Goal: Complete application form: Complete application form

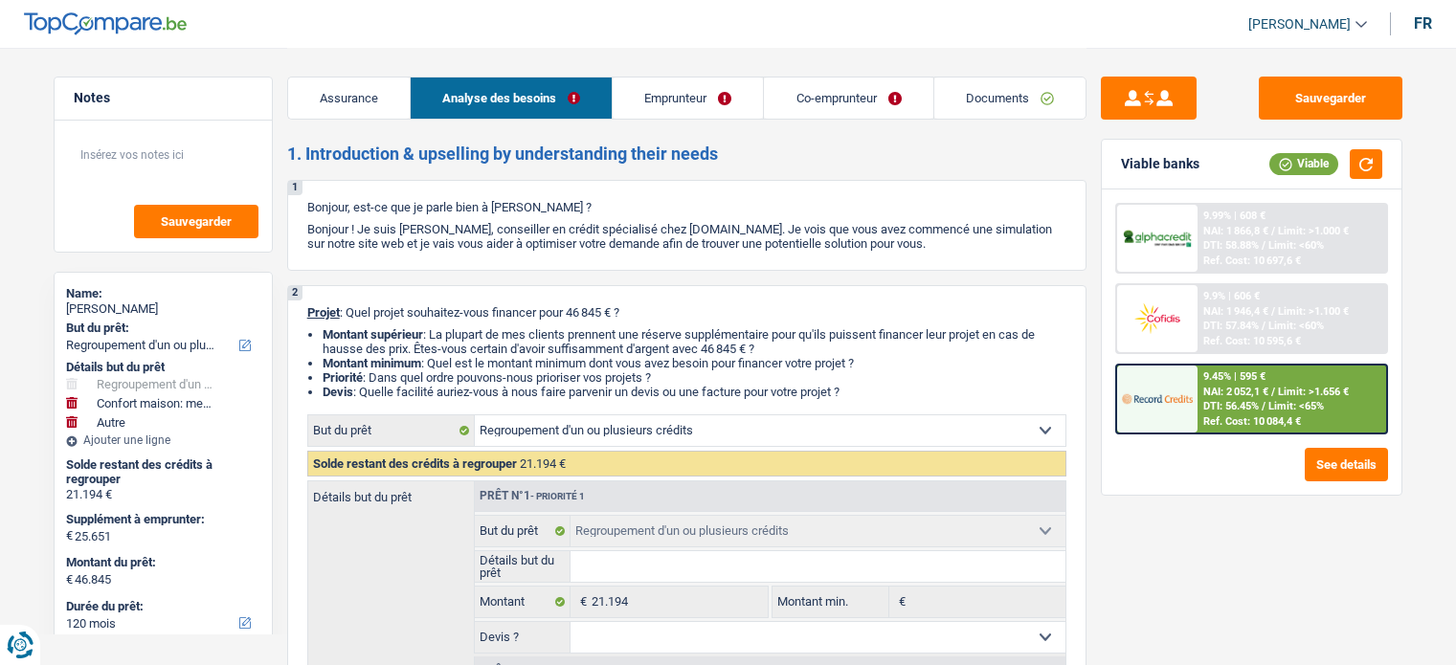
select select "refinancing"
select select "household"
select select "other"
select select "120"
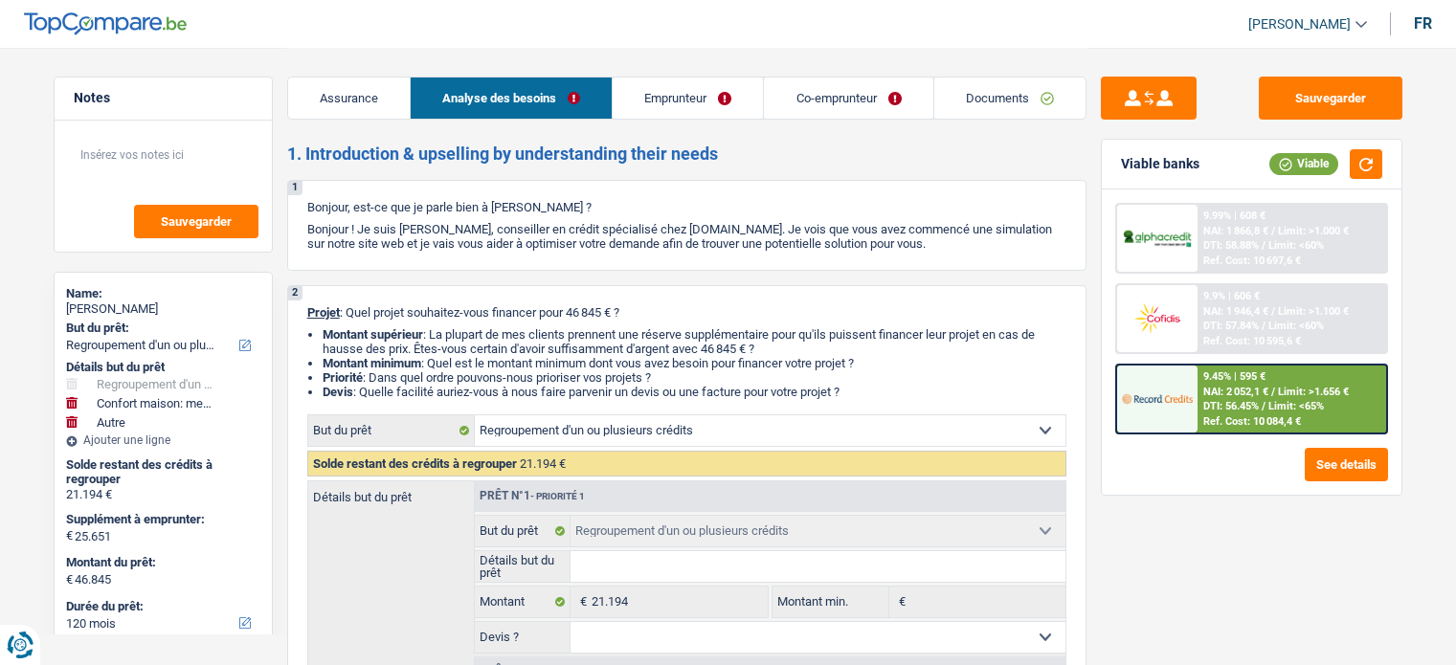
select select "refinancing"
select select "household"
select select "other"
select select "120"
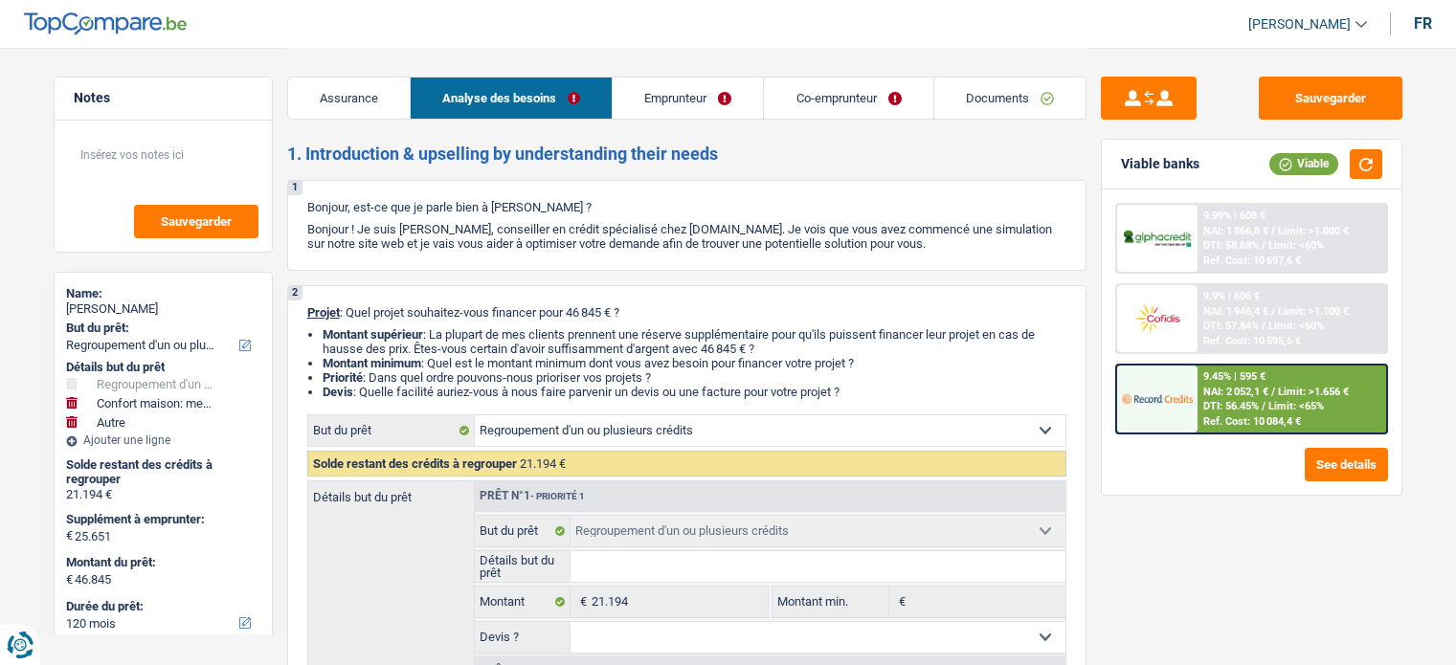
select select "publicEmployee"
select select "worker"
select select "familyAllowances"
select select "netSalary"
select select "mealVouchers"
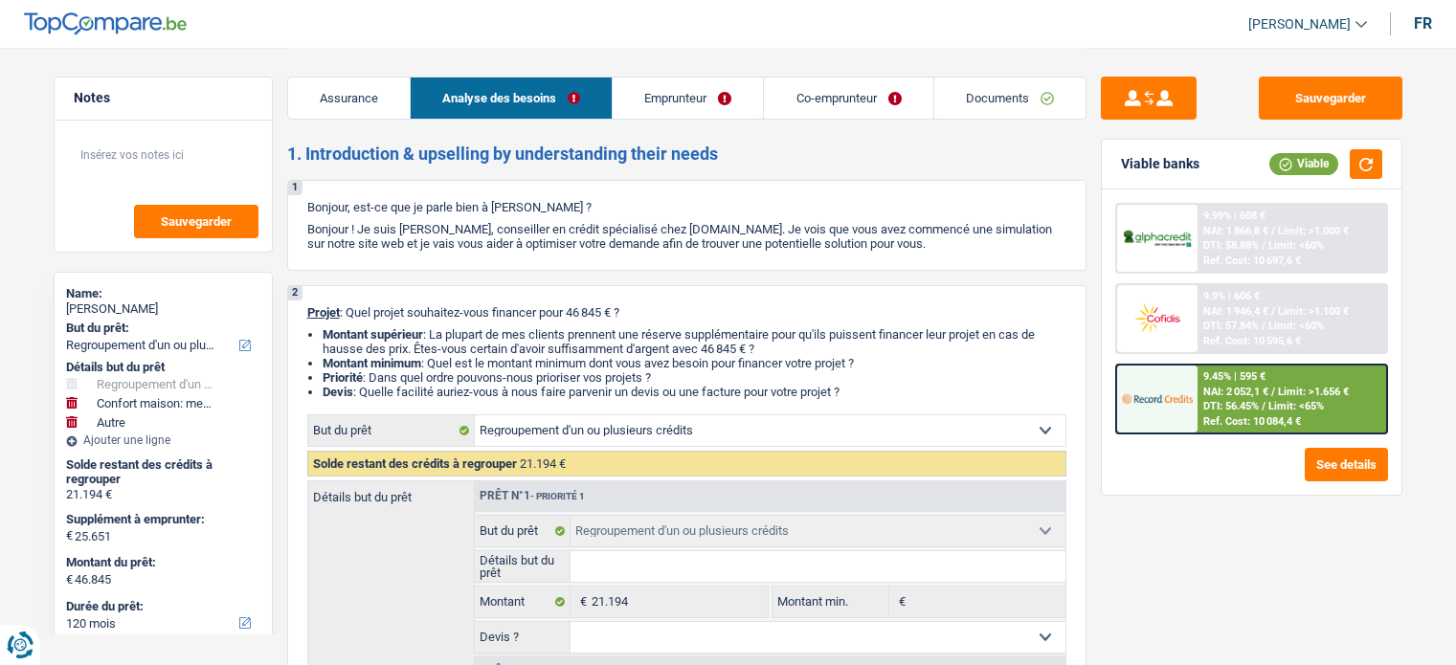
select select "netSalary"
select select "ownerWithMortgage"
select select "mortgage"
select select "240"
select select "carLoan"
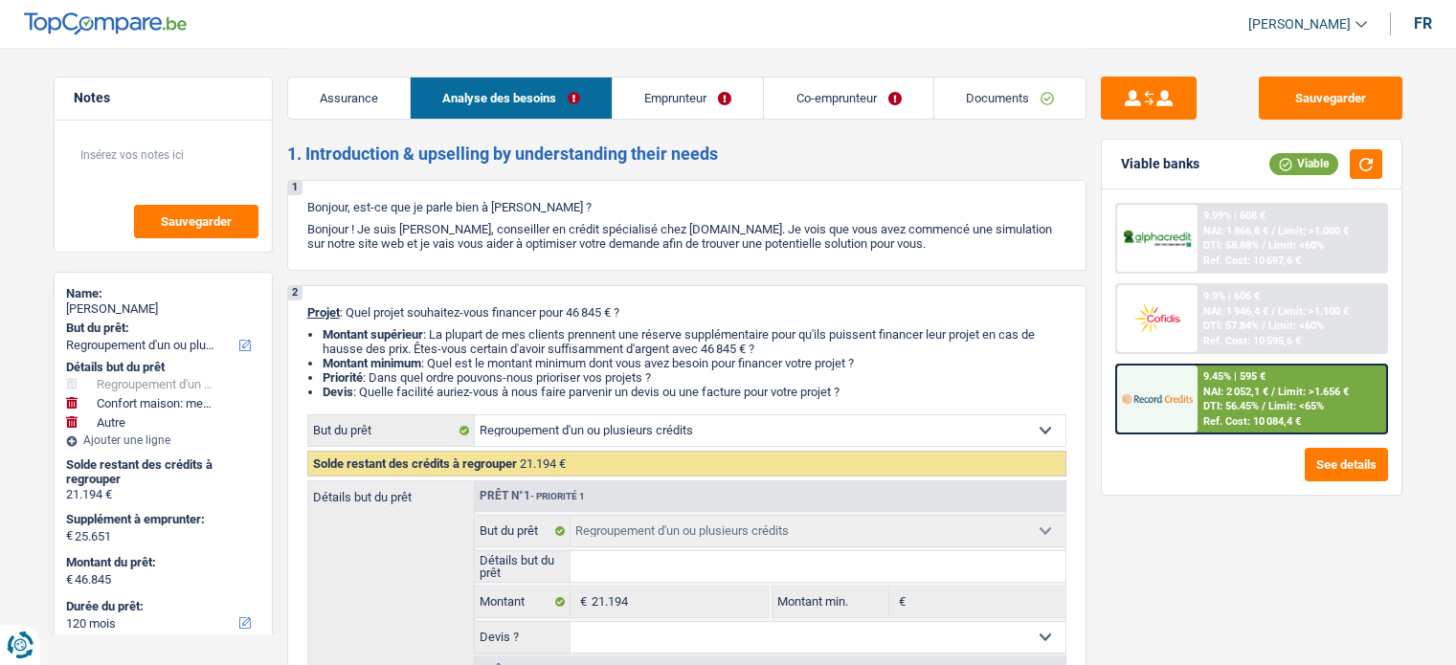
select select "72"
select select "personalLoan"
select select "other"
select select "48"
select select "cardOrCredit"
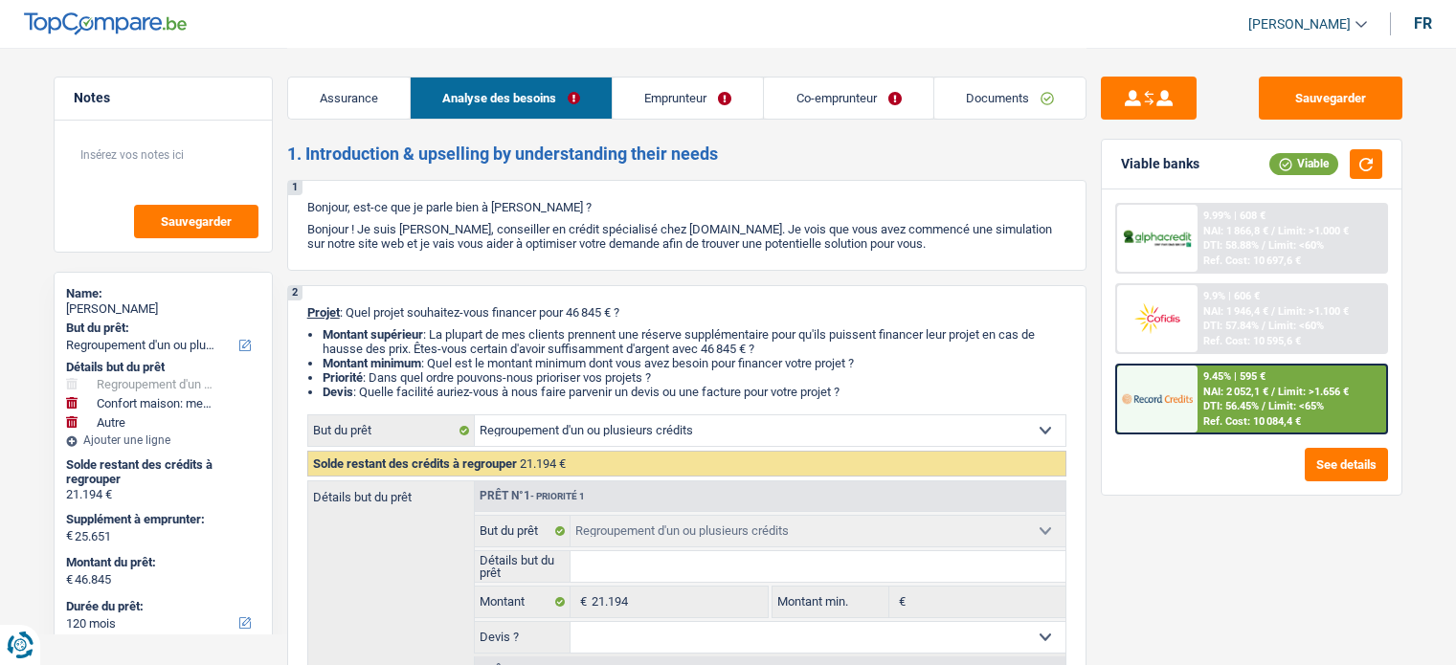
select select "cardOrCredit"
select select "refinancing"
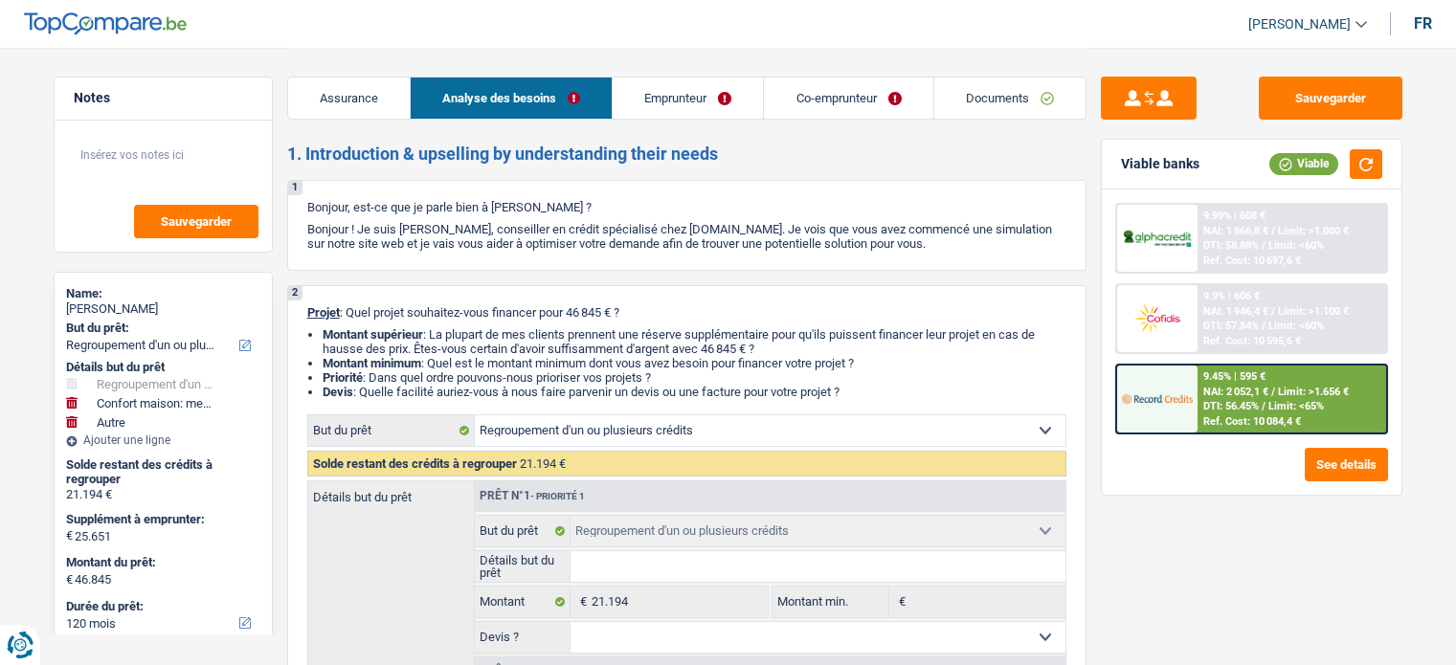
select select "household"
select select "other"
select select "120"
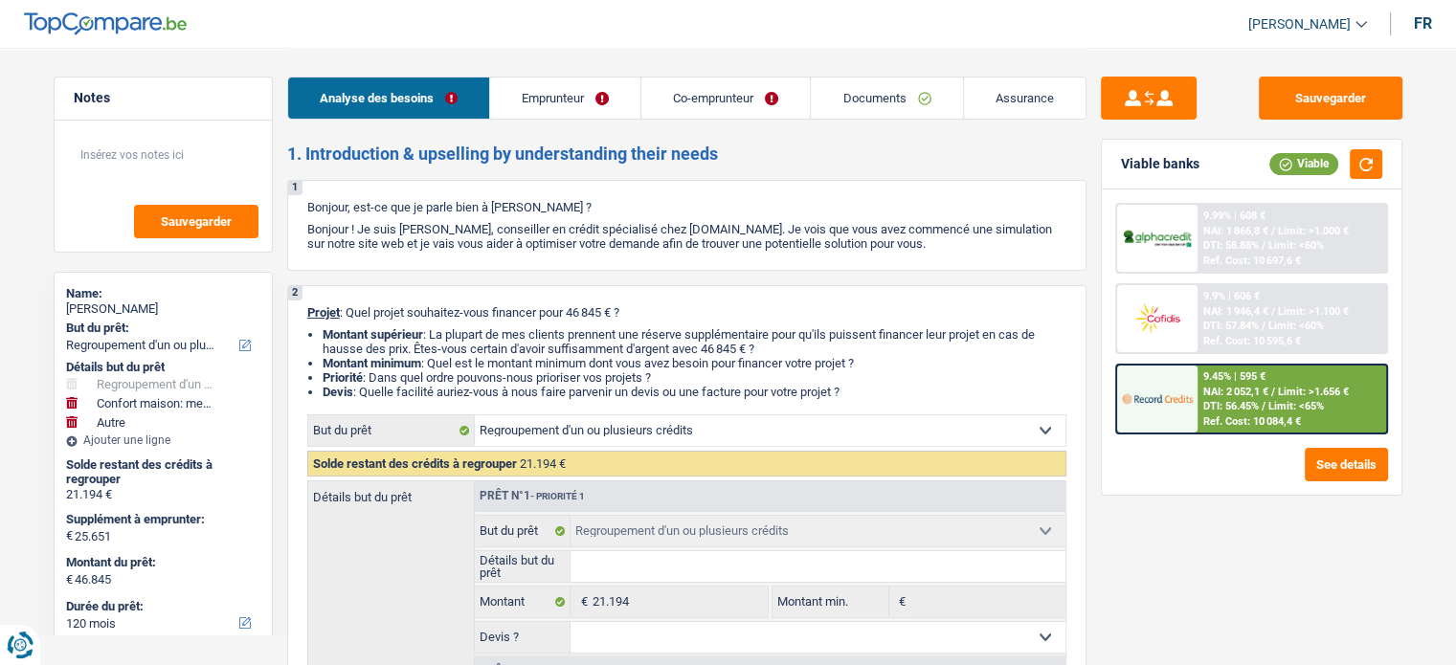
click at [858, 105] on link "Documents" at bounding box center [886, 98] width 151 height 41
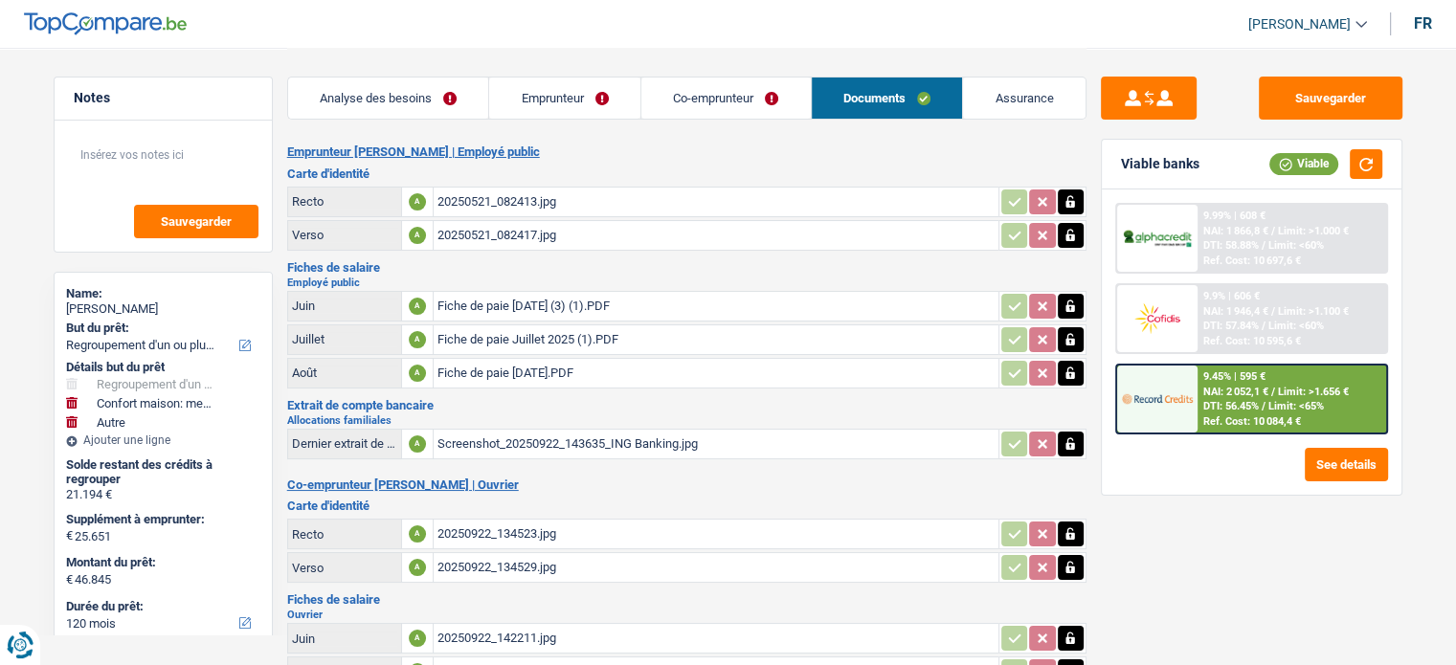
click at [546, 93] on link "Emprunteur" at bounding box center [564, 98] width 151 height 41
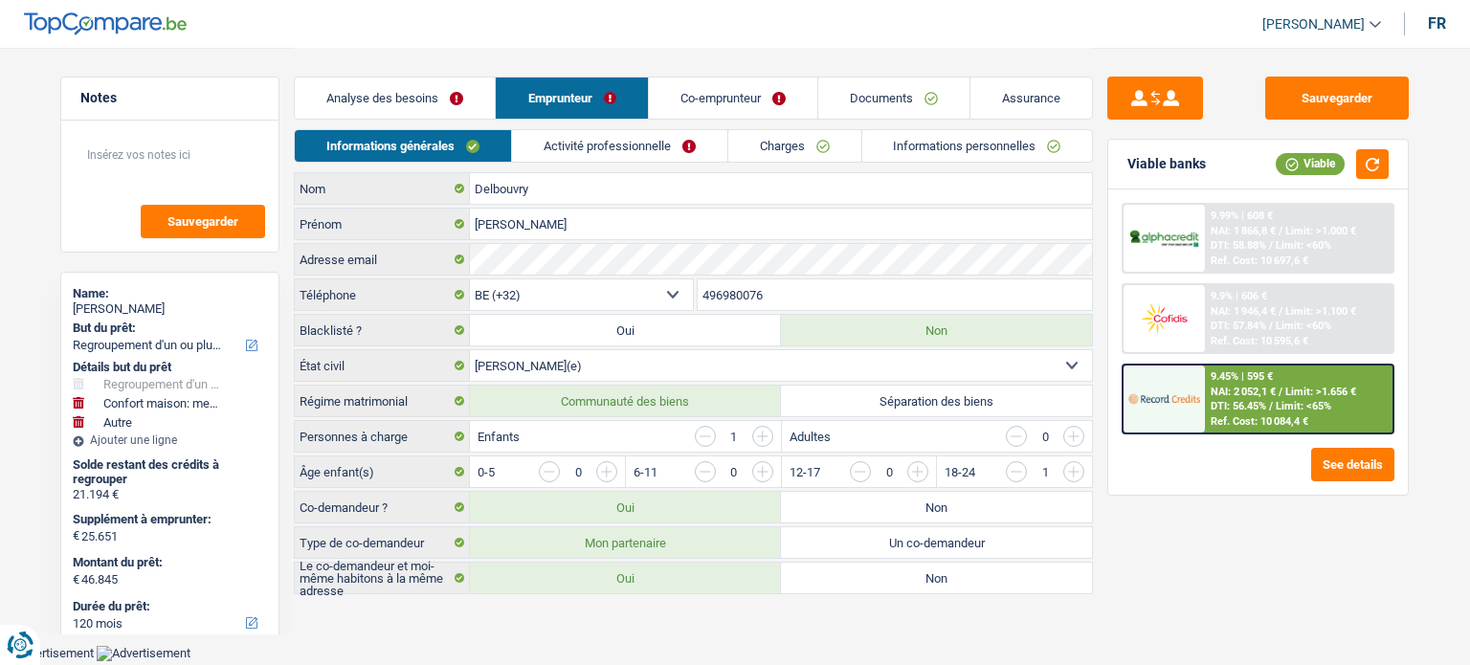
click at [440, 102] on link "Analyse des besoins" at bounding box center [395, 98] width 200 height 41
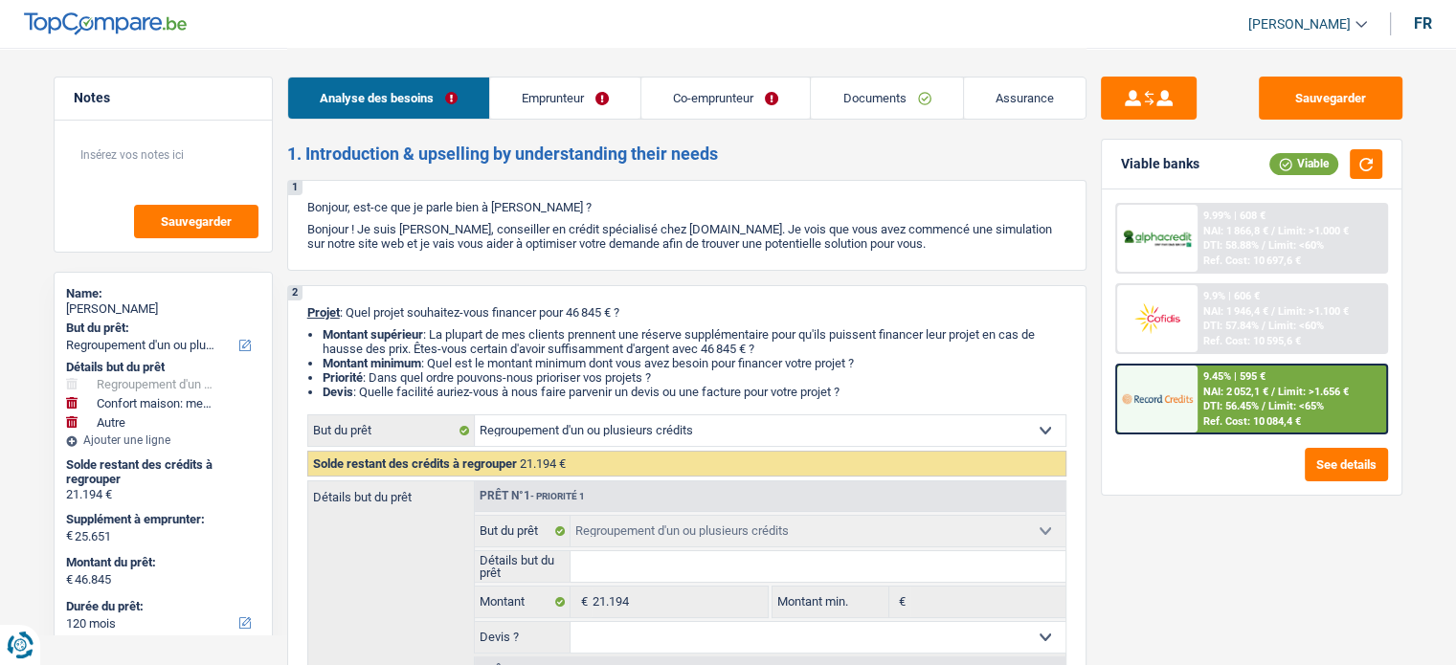
click at [1288, 30] on span "[PERSON_NAME]" at bounding box center [1299, 24] width 102 height 16
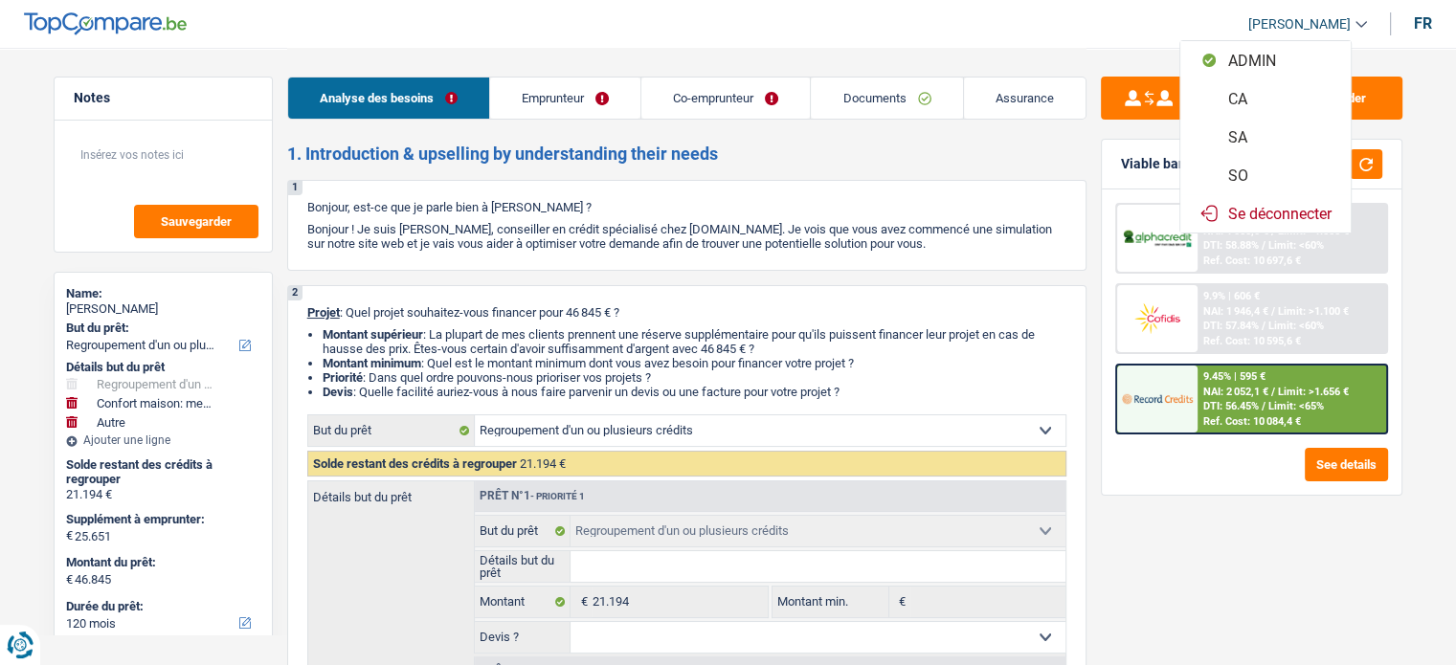
click at [1256, 178] on button "SO" at bounding box center [1265, 175] width 170 height 38
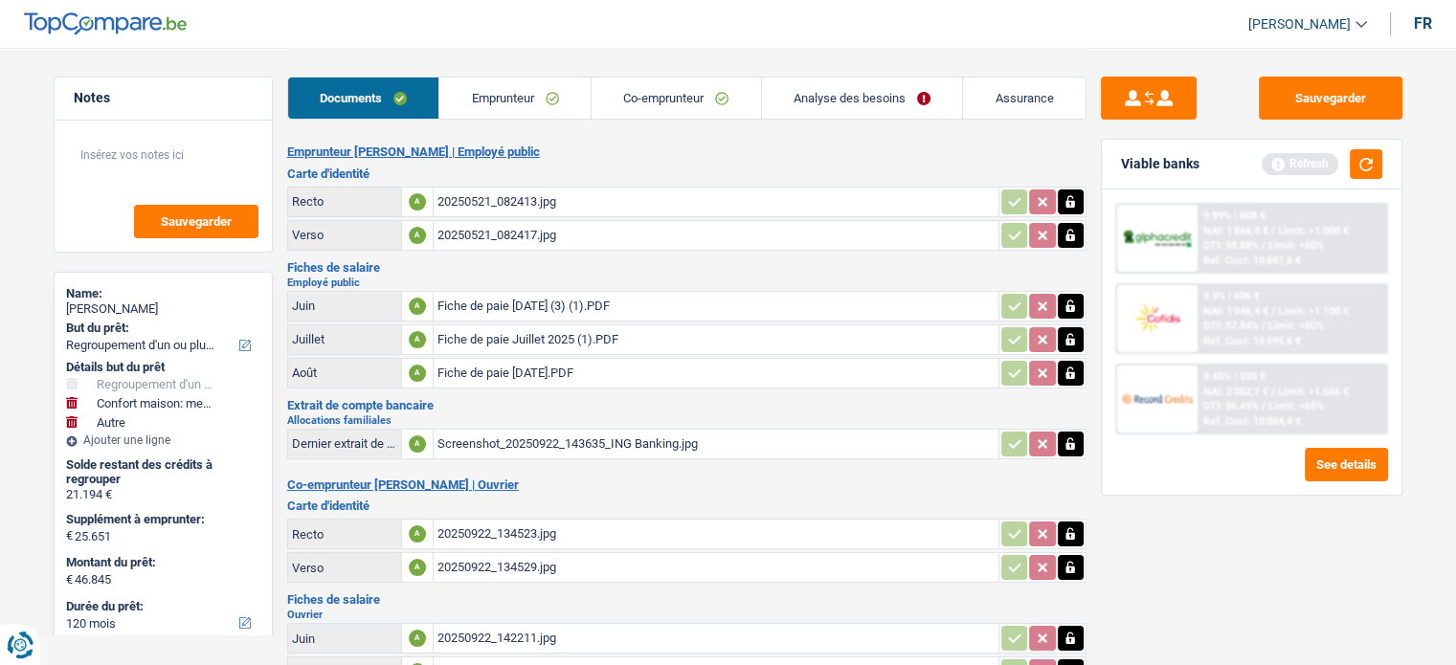
click at [783, 160] on div "Emprunteur [PERSON_NAME] | Employé public Carte d'identité Recto A 20250521_082…" at bounding box center [686, 498] width 799 height 706
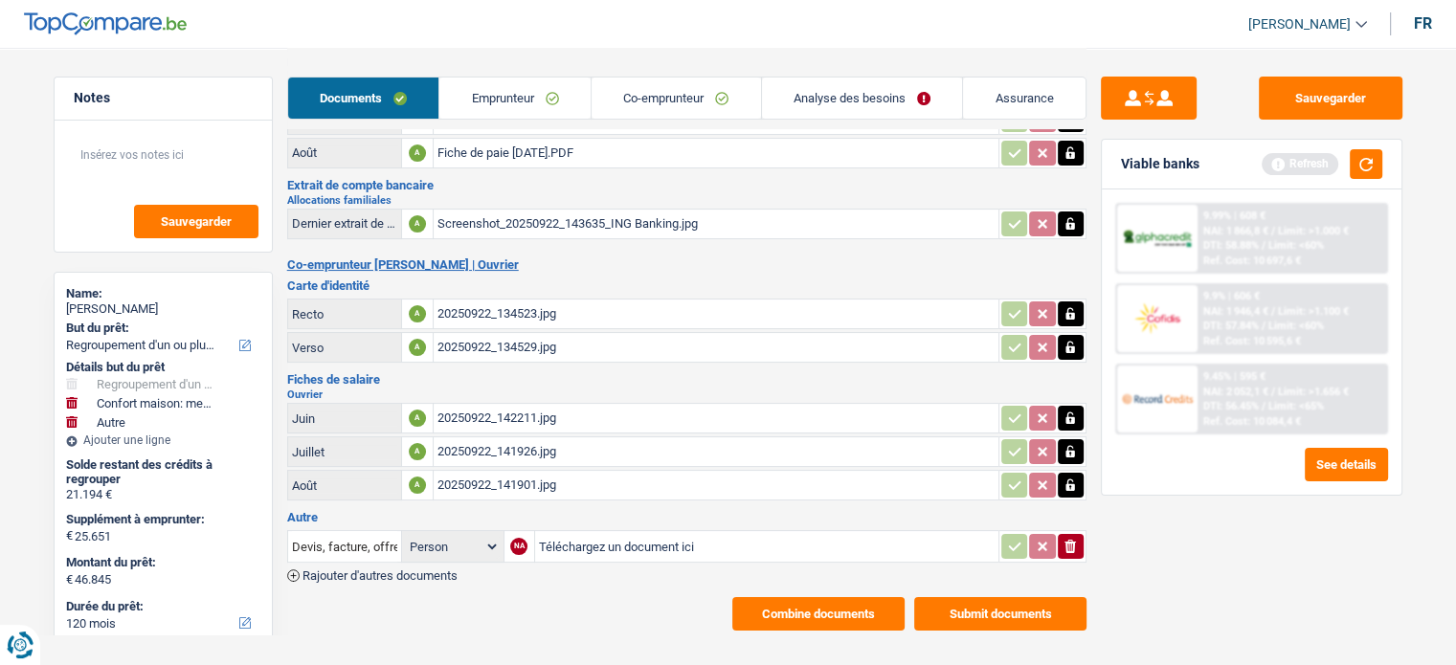
scroll to position [234, 0]
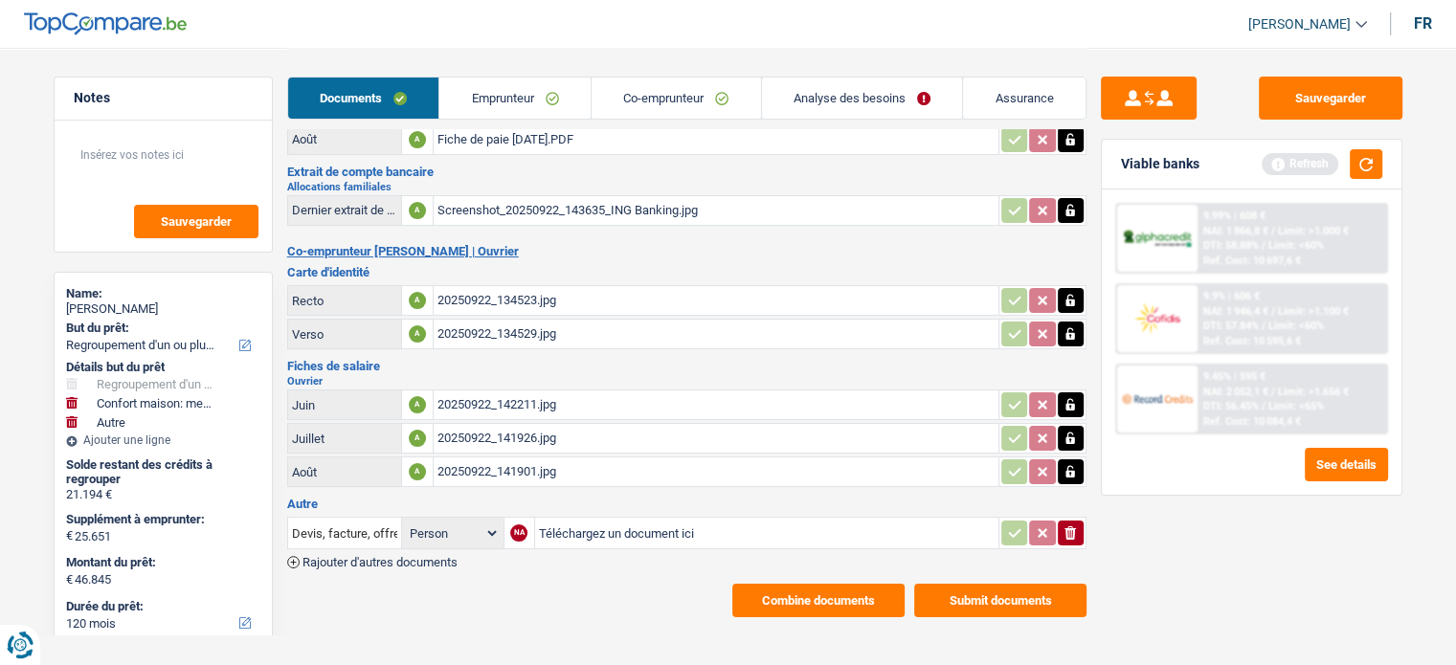
click at [799, 589] on button "Combine documents" at bounding box center [818, 600] width 172 height 33
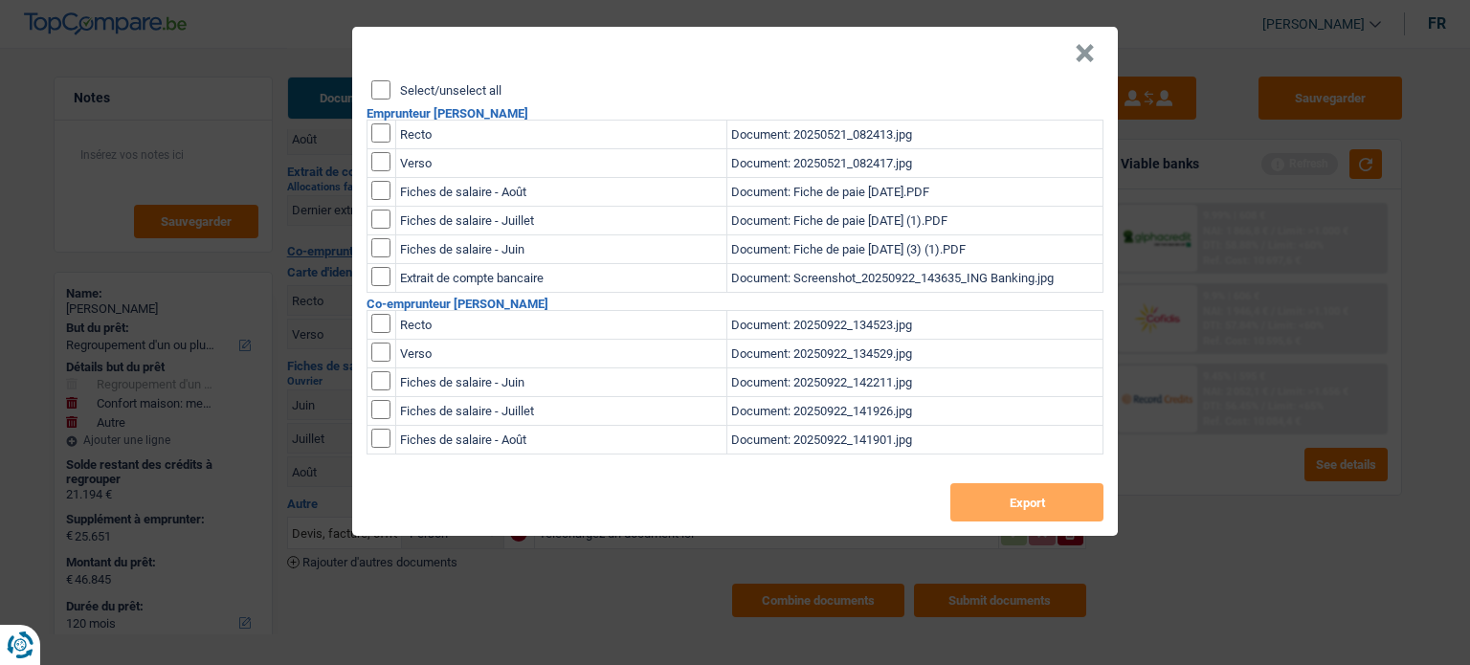
click at [478, 84] on label "Select/unselect all" at bounding box center [450, 90] width 101 height 12
click at [390, 84] on input "Select/unselect all" at bounding box center [380, 89] width 19 height 19
checkbox input "true"
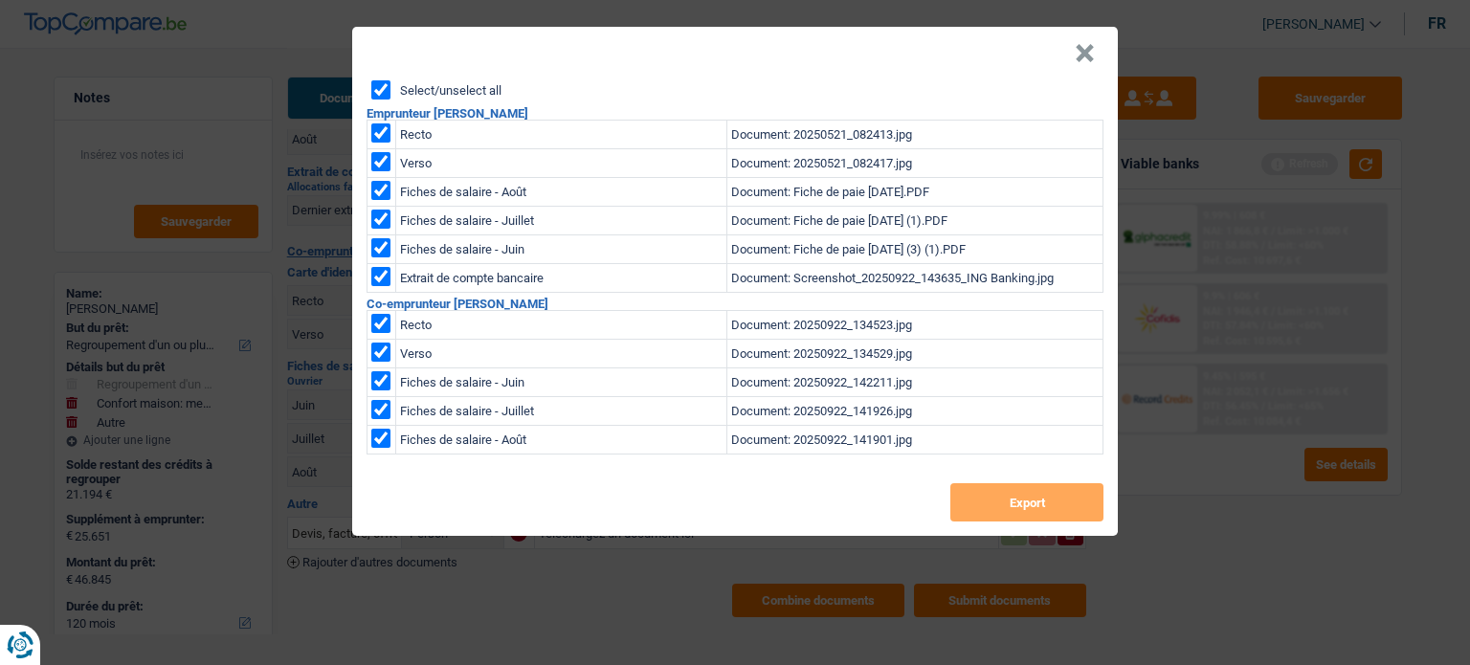
checkbox input "true"
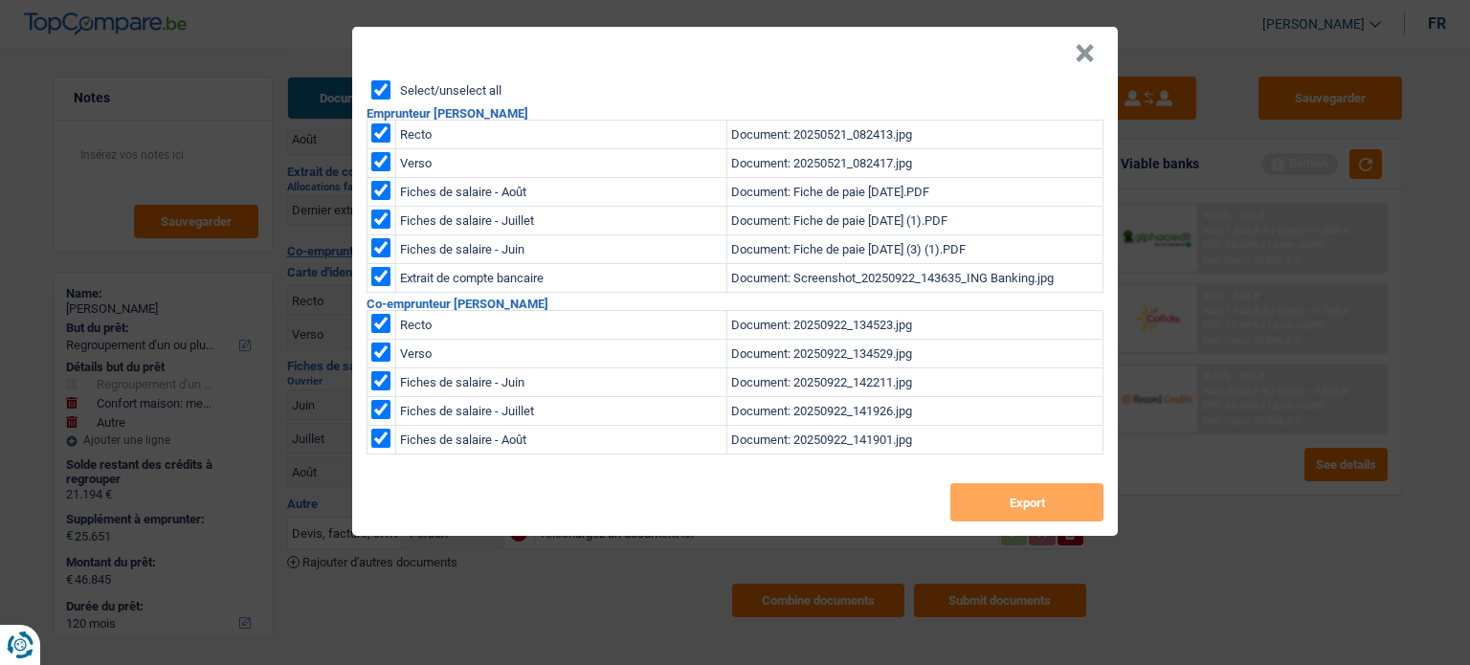
checkbox input "true"
click at [988, 504] on button "Export" at bounding box center [1026, 502] width 153 height 38
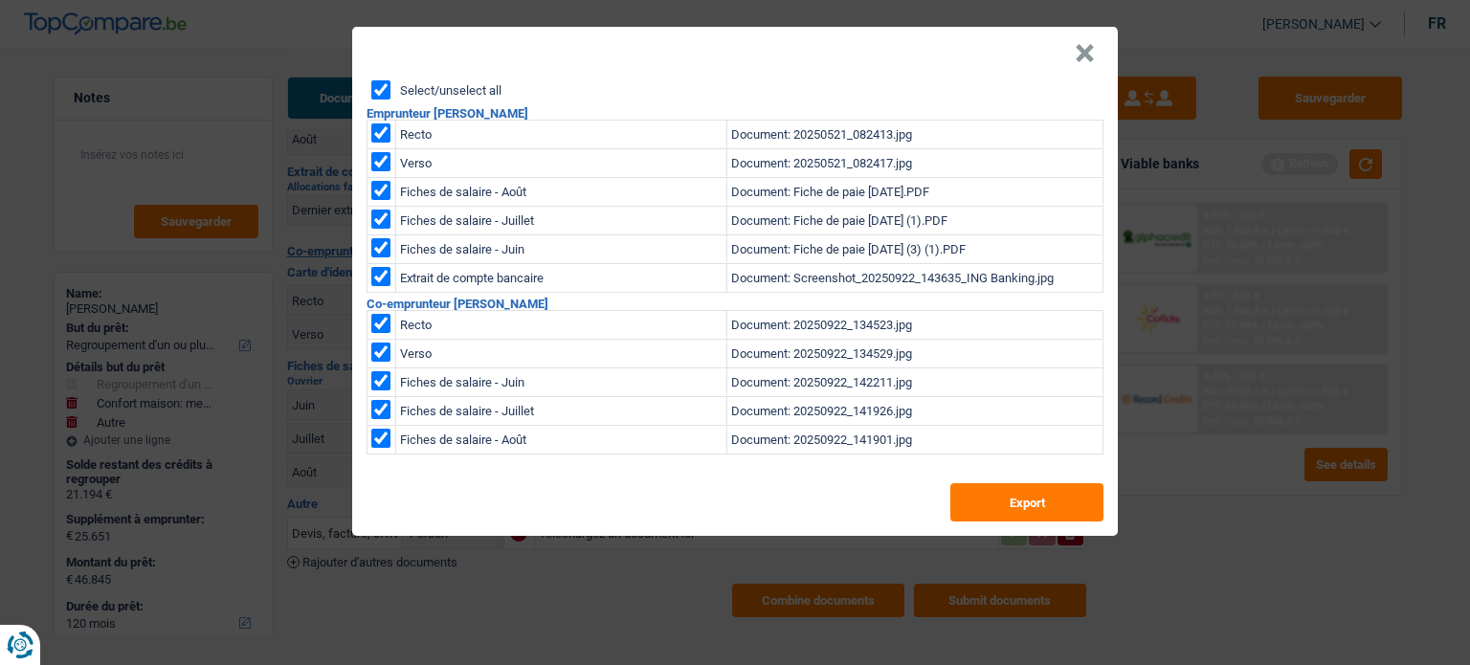
click at [1073, 51] on header "×" at bounding box center [735, 54] width 766 height 54
click at [1082, 57] on button "×" at bounding box center [1085, 53] width 20 height 19
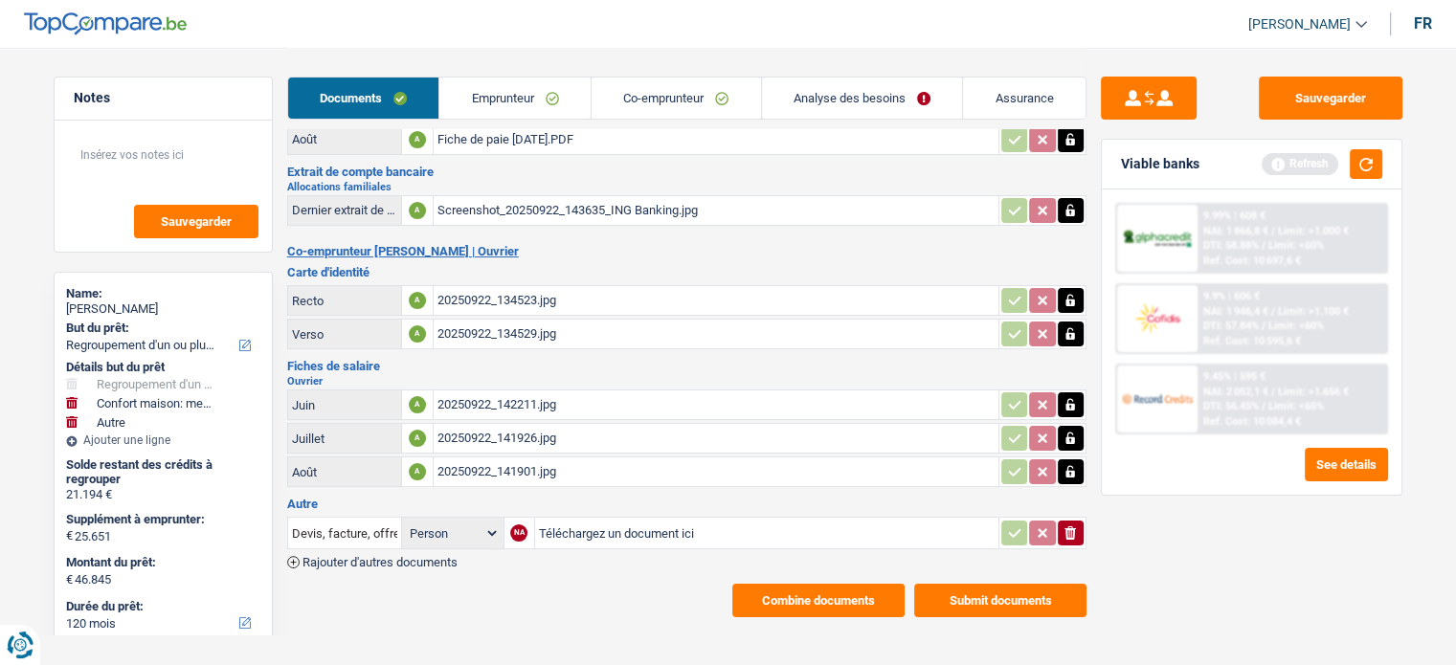
click at [532, 89] on link "Emprunteur" at bounding box center [514, 98] width 151 height 41
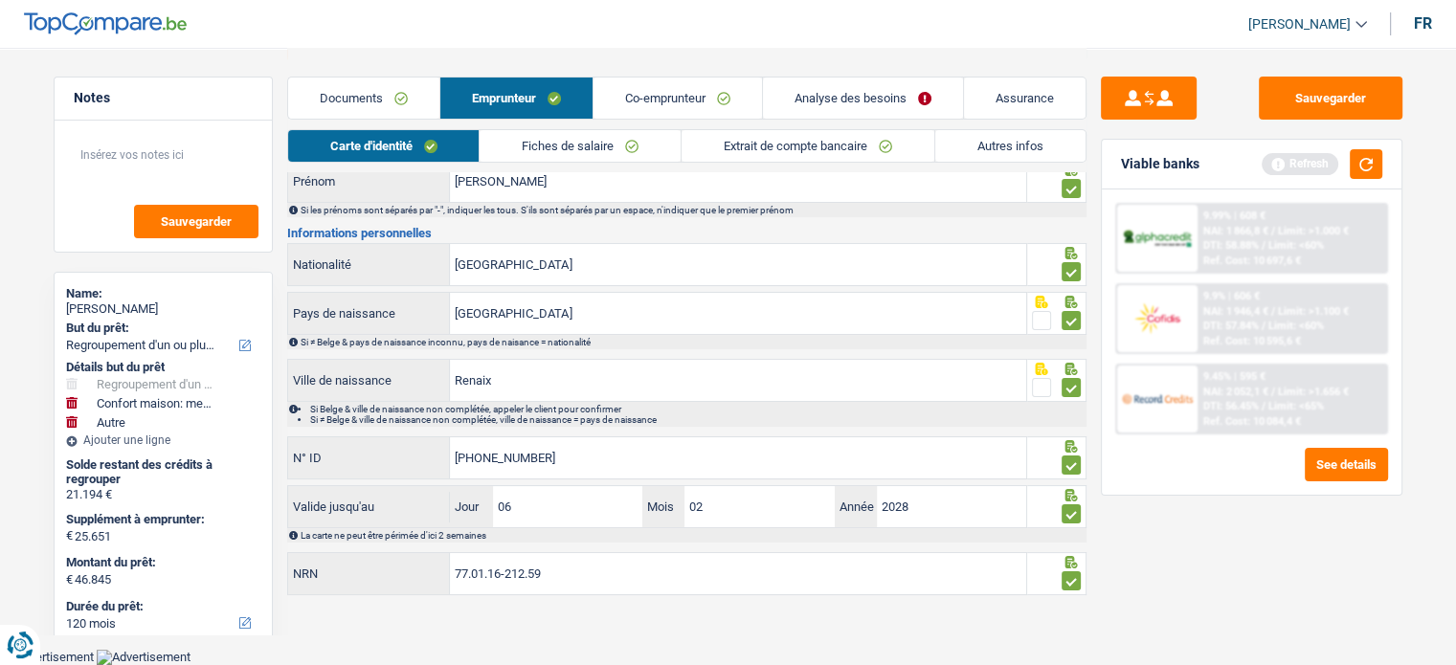
scroll to position [139, 0]
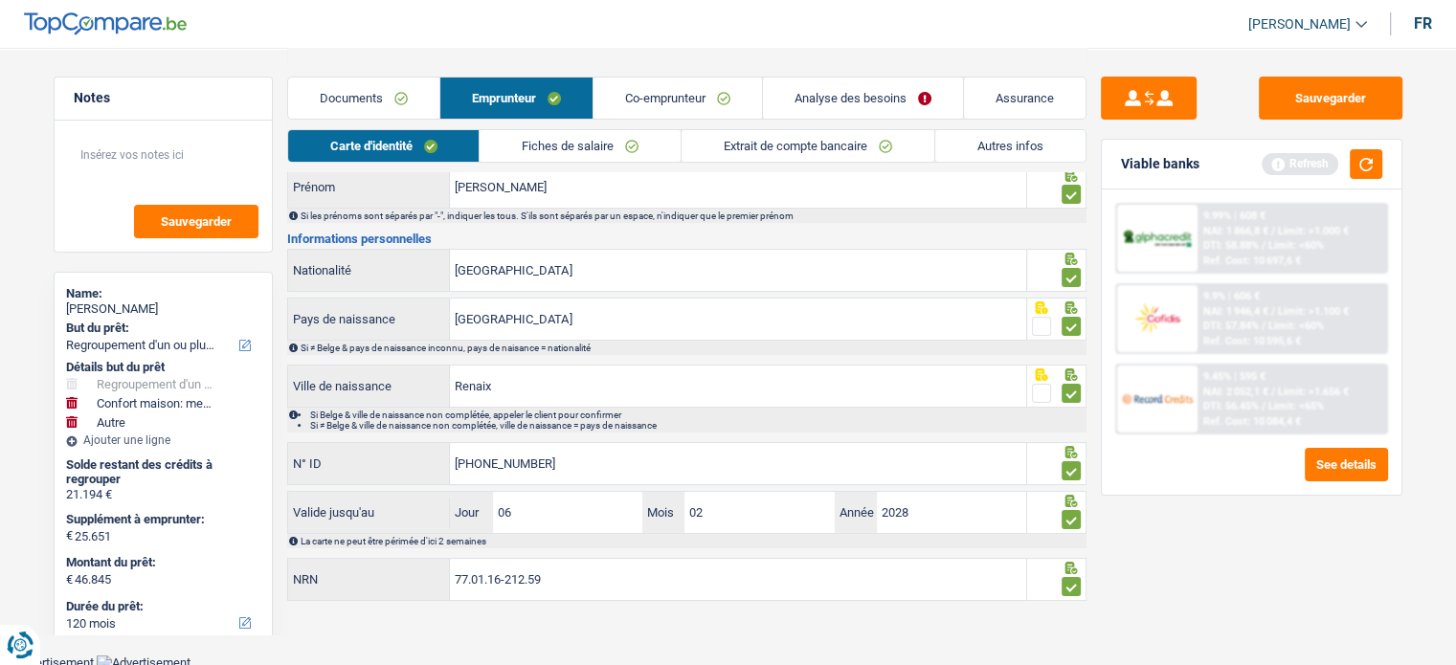
click at [992, 145] on link "Autres infos" at bounding box center [1010, 146] width 150 height 32
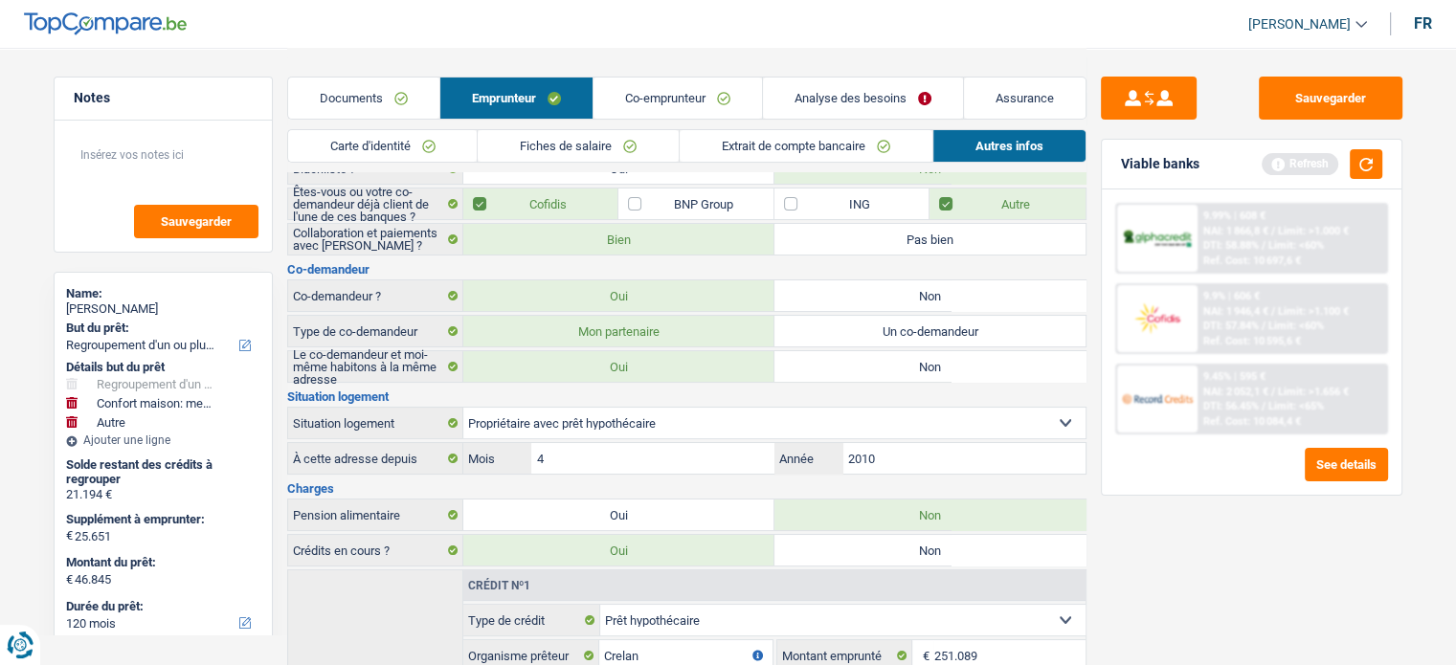
click at [1104, 305] on div "9.99% | 608 € NAI: 1 866,8 € / Limit: >1.000 € DTI: 58.88% / Limit: <60% Ref. C…" at bounding box center [1252, 341] width 300 height 305
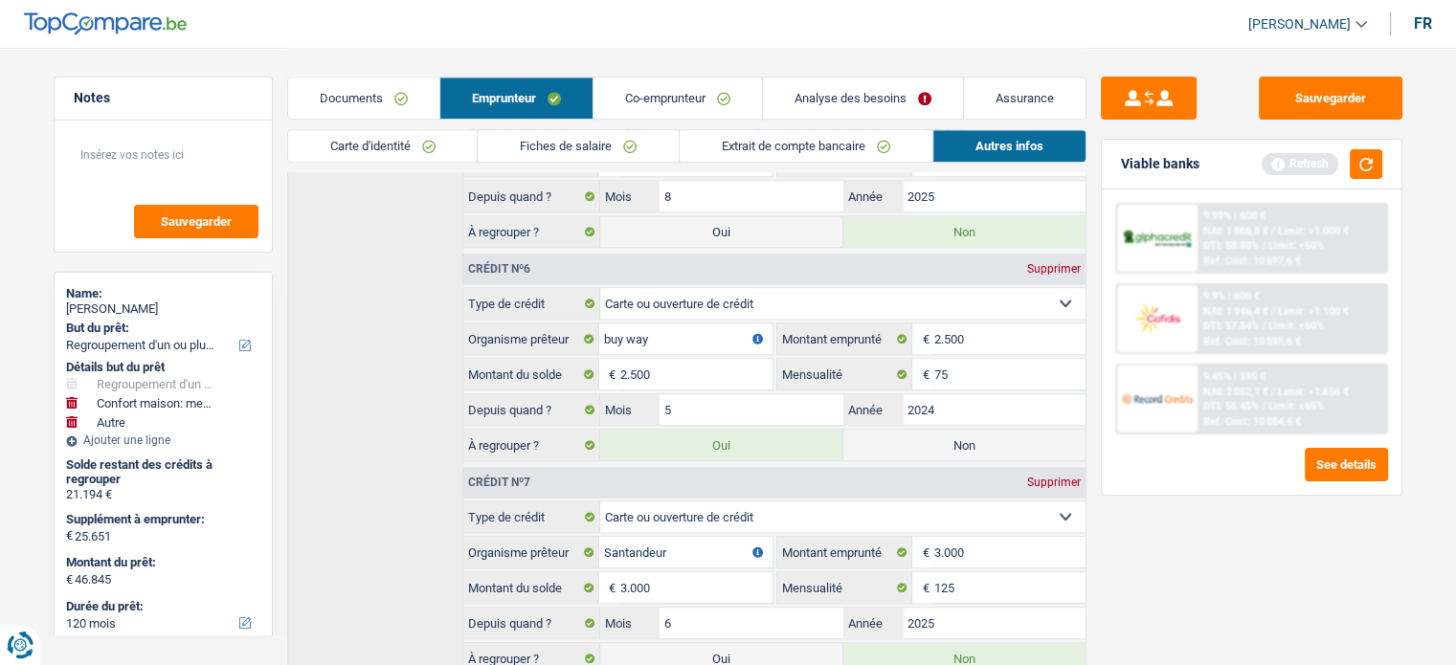
scroll to position [1714, 0]
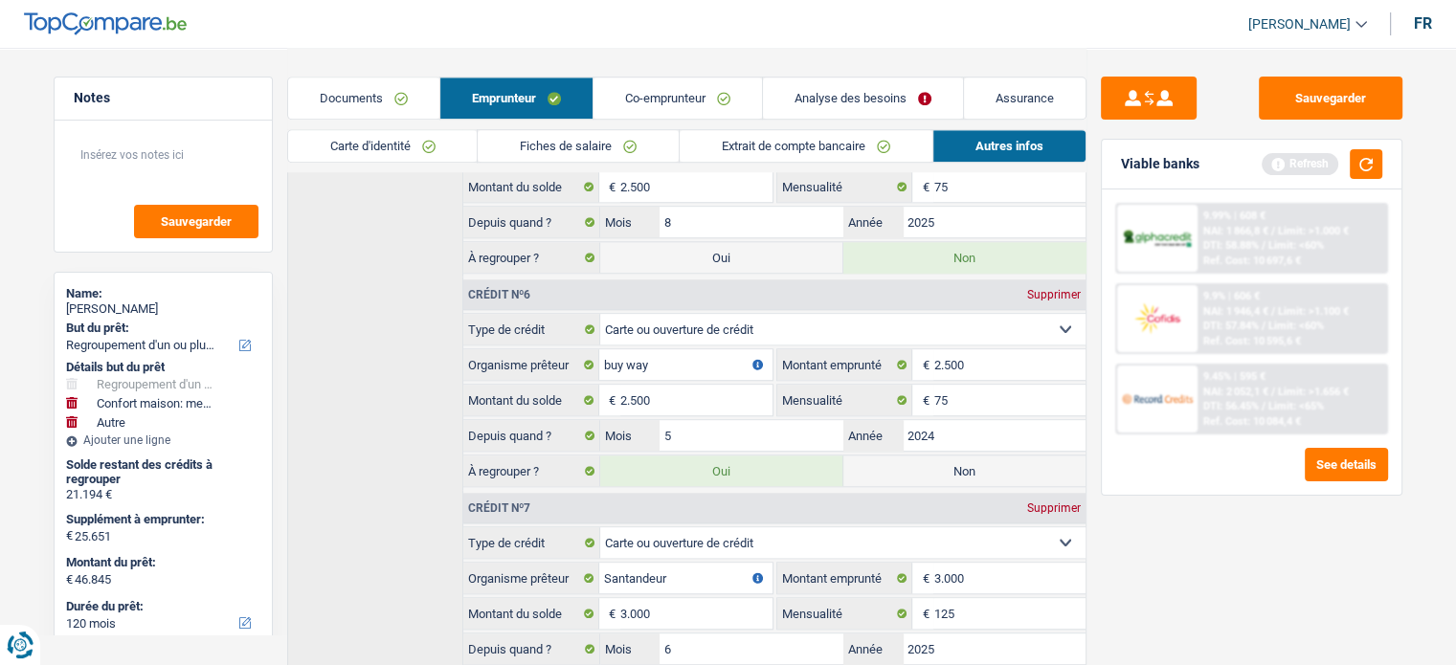
click at [1091, 317] on div "Sauvegarder Viable banks Refresh 9.99% | 608 € NAI: 1 866,8 € / Limit: >1.000 €…" at bounding box center [1251, 356] width 330 height 558
click at [858, 97] on link "Analyse des besoins" at bounding box center [863, 98] width 200 height 41
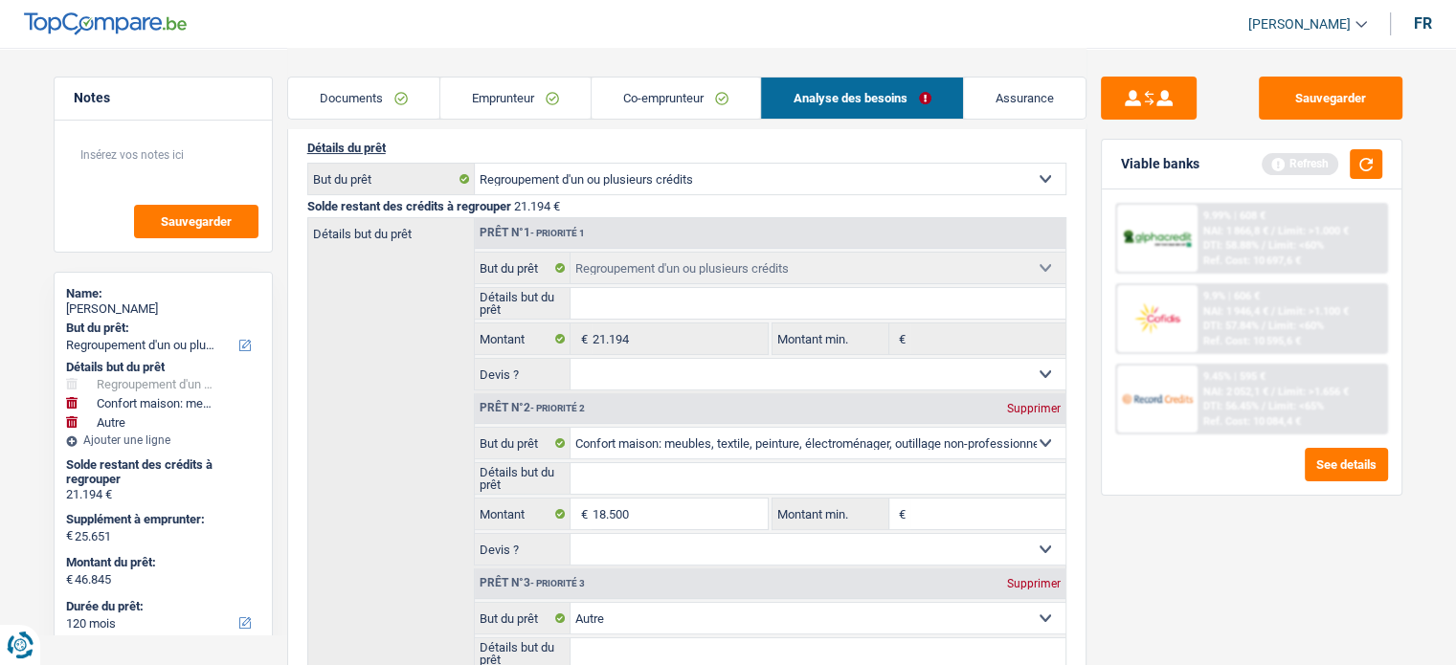
scroll to position [155, 0]
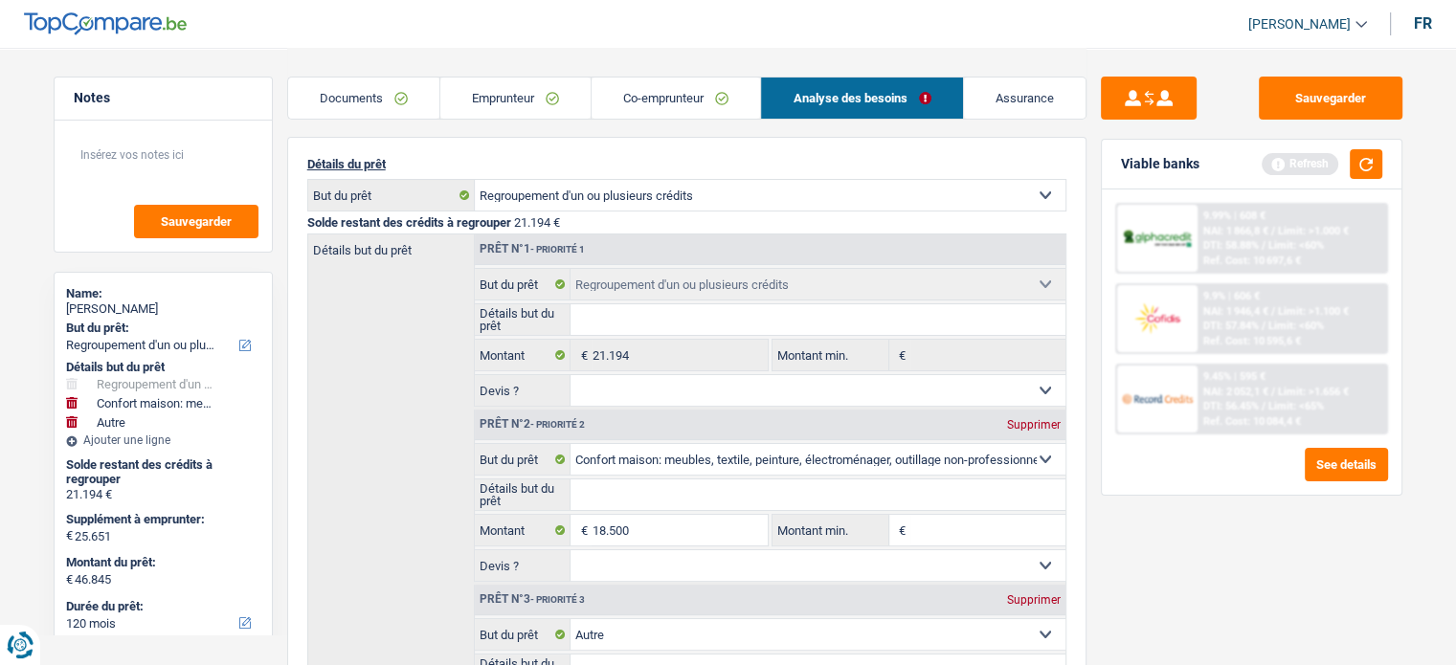
click at [521, 93] on link "Emprunteur" at bounding box center [515, 98] width 150 height 41
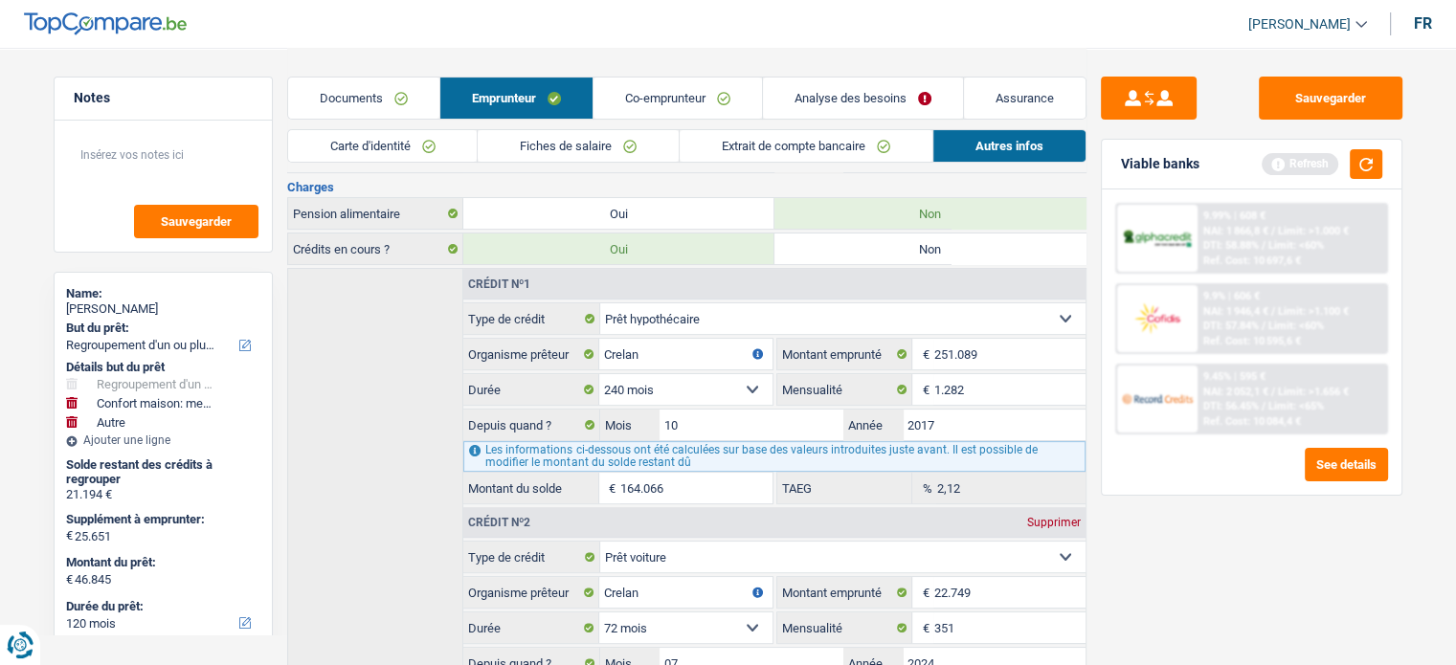
scroll to position [486, 0]
